Goal: Navigation & Orientation: Go to known website

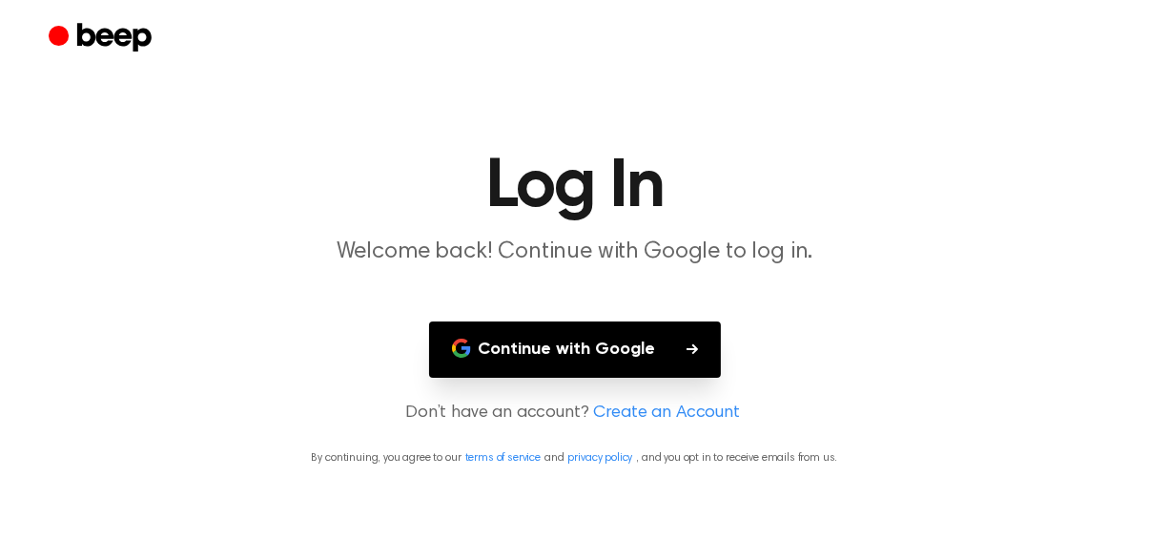
click at [109, 47] on icon "Beep" at bounding box center [103, 38] width 108 height 37
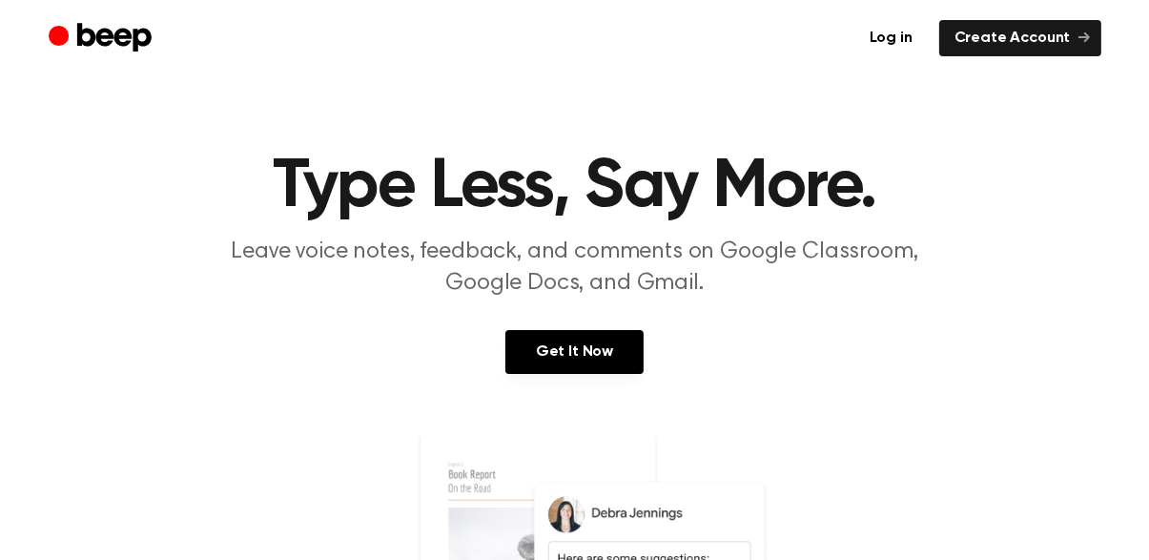
click at [108, 47] on icon "Beep" at bounding box center [103, 38] width 108 height 37
click at [107, 46] on icon "Beep" at bounding box center [103, 38] width 108 height 37
click at [106, 46] on icon "Beep" at bounding box center [103, 38] width 108 height 37
click at [107, 46] on icon "Beep" at bounding box center [103, 38] width 108 height 37
click at [106, 46] on icon "Beep" at bounding box center [103, 38] width 108 height 37
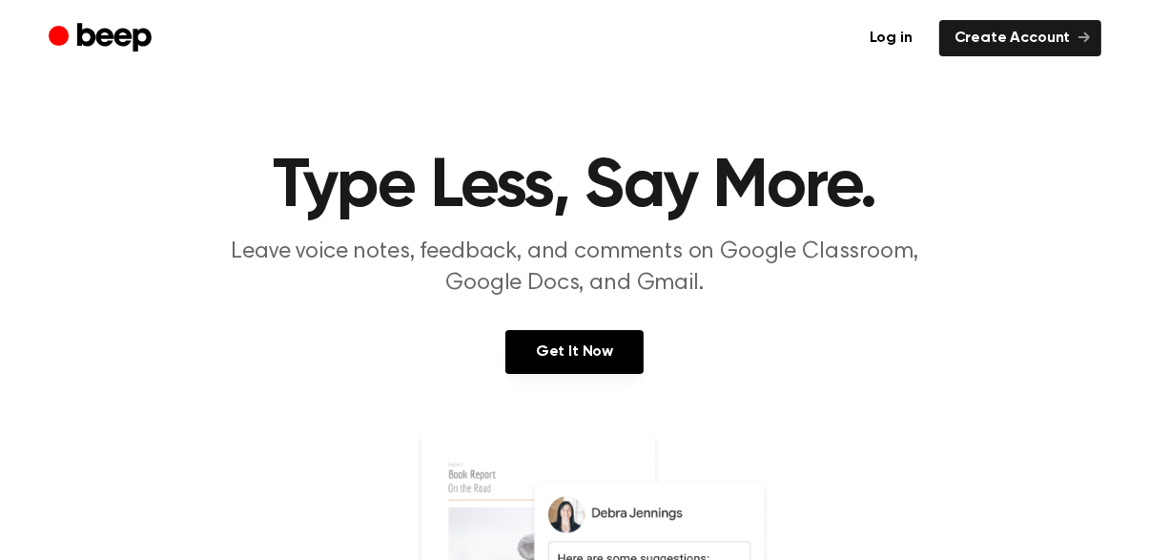
click at [107, 46] on icon "Beep" at bounding box center [103, 38] width 108 height 37
click at [107, 47] on icon "Beep" at bounding box center [103, 38] width 108 height 37
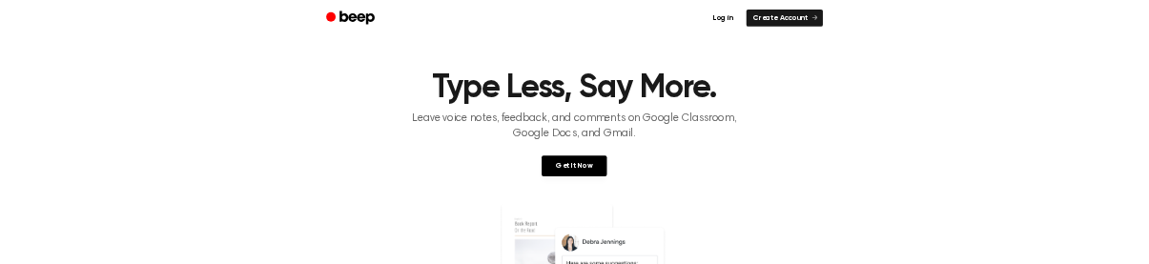
scroll to position [3, 0]
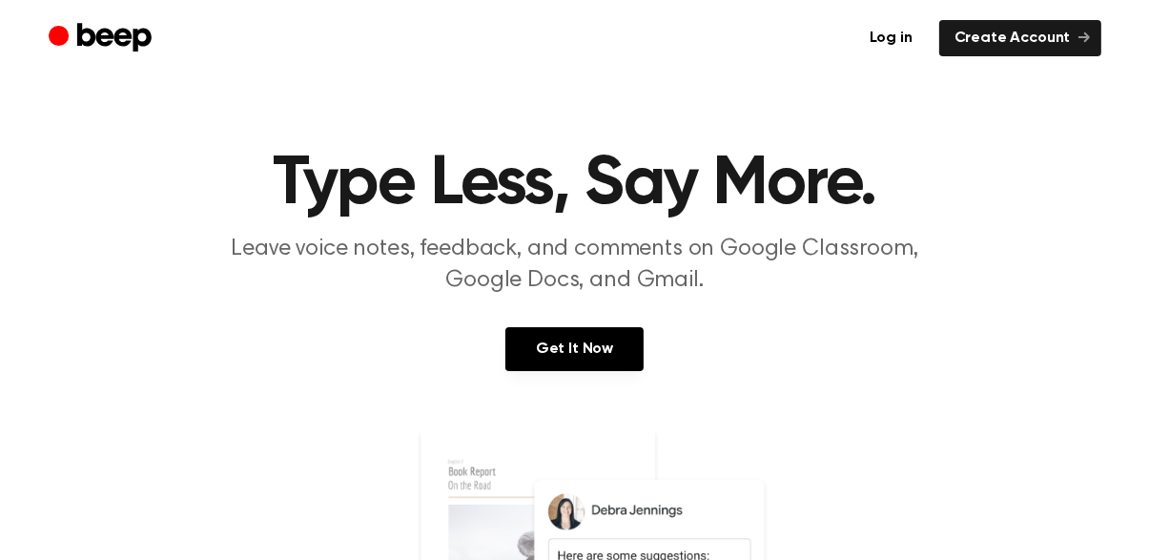
click at [8, 22] on header "Log in Create Account" at bounding box center [574, 38] width 1149 height 76
click at [7, 26] on header "Log in Create Account" at bounding box center [574, 38] width 1149 height 76
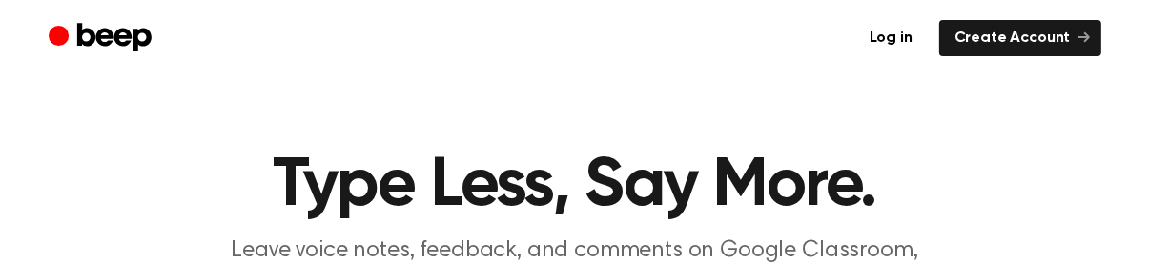
scroll to position [0, 0]
click at [745, 202] on h1 "Type Less, Say More." at bounding box center [575, 187] width 976 height 69
click at [743, 215] on h1 "Type Less, Say More." at bounding box center [575, 187] width 976 height 69
click at [620, 239] on p "Leave voice notes, feedback, and comments on Google Classroom, Google Docs, and…" at bounding box center [575, 267] width 732 height 63
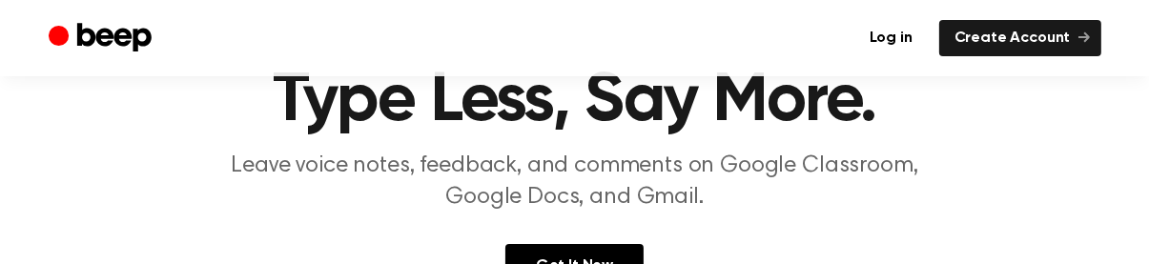
scroll to position [93, 0]
